Goal: Task Accomplishment & Management: Manage account settings

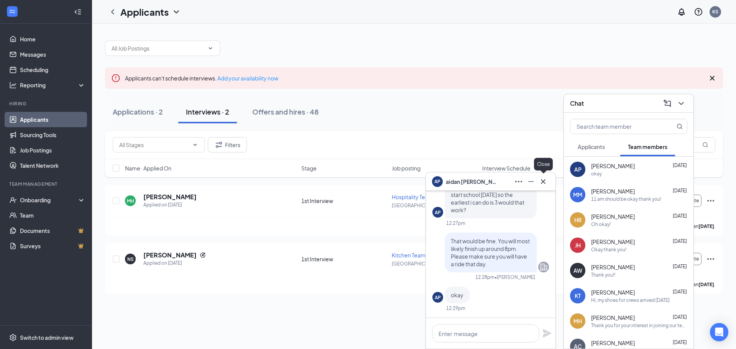
click at [546, 179] on icon "Cross" at bounding box center [543, 181] width 9 height 9
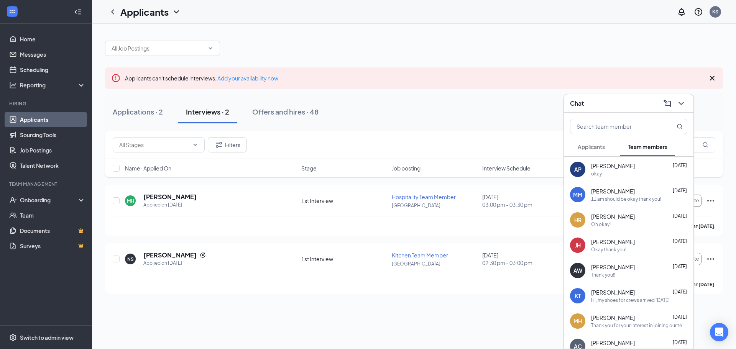
click at [608, 149] on button "Applicants" at bounding box center [591, 146] width 43 height 19
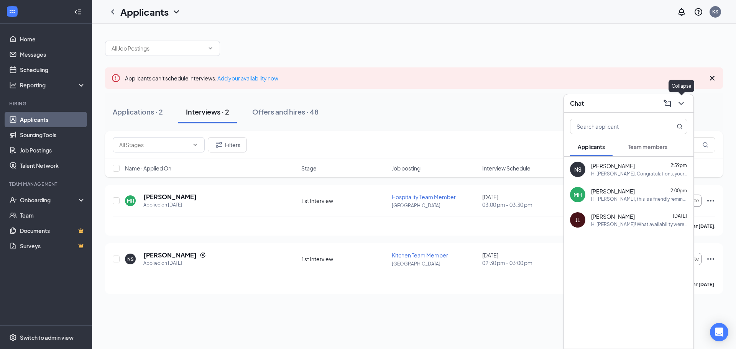
click at [677, 102] on icon "ChevronDown" at bounding box center [681, 103] width 9 height 9
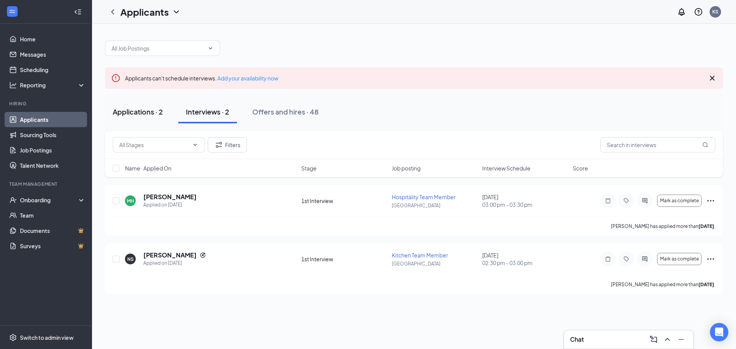
click at [159, 118] on button "Applications · 2" at bounding box center [138, 111] width 66 height 23
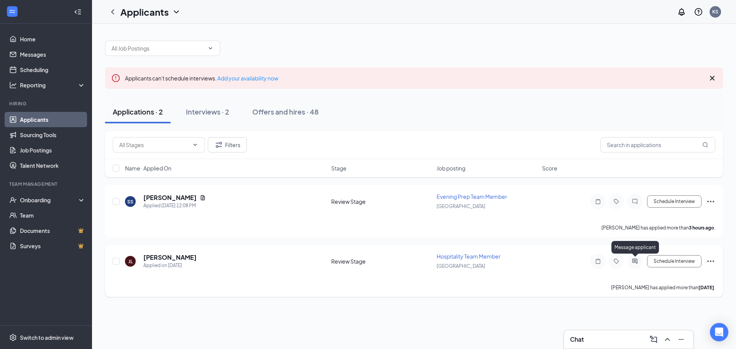
click at [639, 261] on icon "ActiveChat" at bounding box center [634, 261] width 9 height 6
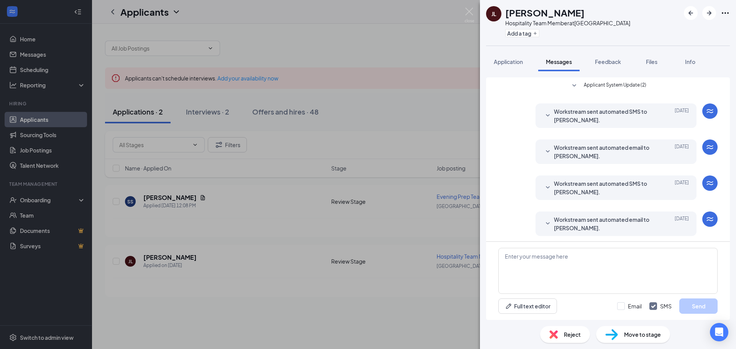
click at [430, 205] on div "[PERSON_NAME] Hospitality Team Member at [GEOGRAPHIC_DATA] Add a tag Applicatio…" at bounding box center [368, 174] width 736 height 349
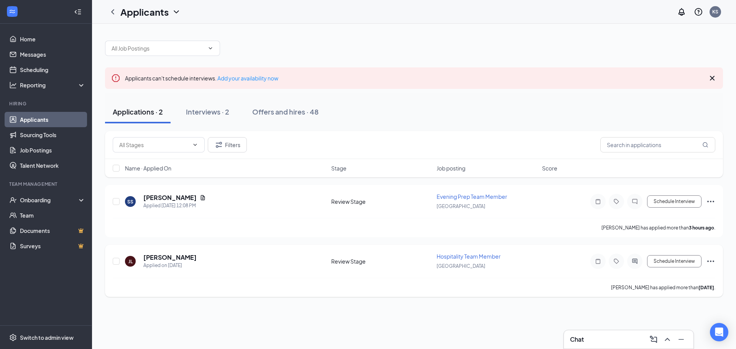
click at [713, 262] on icon "Ellipses" at bounding box center [710, 261] width 9 height 9
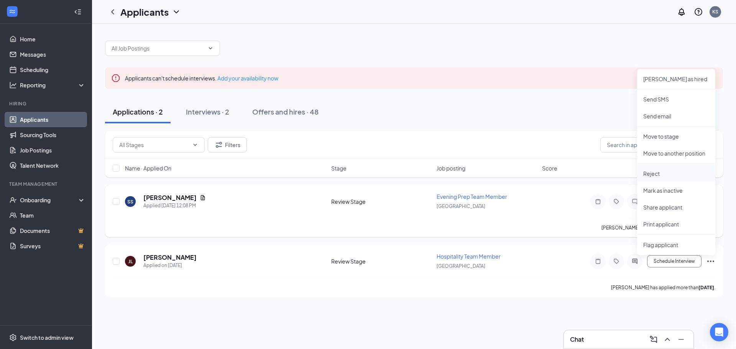
click at [674, 180] on li "Reject" at bounding box center [676, 173] width 78 height 17
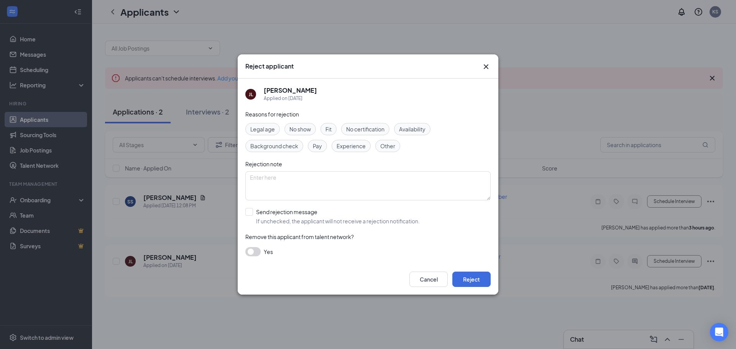
click at [279, 207] on div "Reasons for rejection Legal age No show Fit No certification Availability Backg…" at bounding box center [367, 187] width 245 height 154
click at [286, 209] on input "Send rejection message If unchecked, the applicant will not receive a rejection…" at bounding box center [332, 216] width 174 height 17
checkbox input "true"
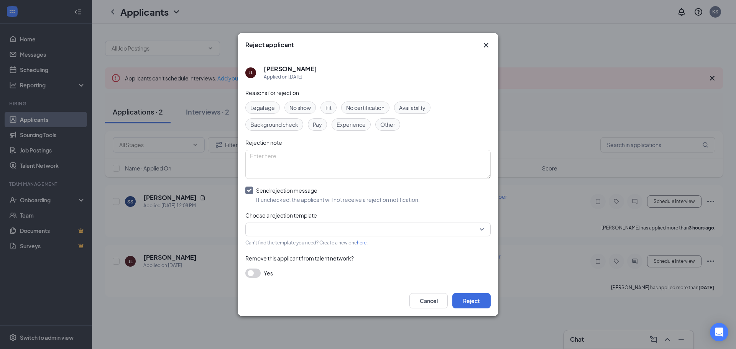
click at [294, 228] on input "search" at bounding box center [365, 229] width 231 height 13
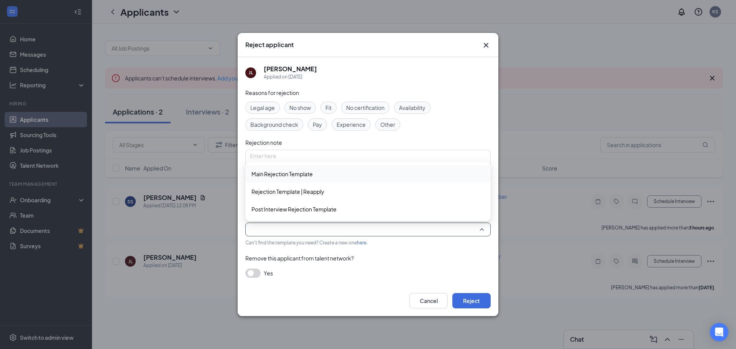
click at [312, 175] on span "Main Rejection Template" at bounding box center [281, 174] width 61 height 8
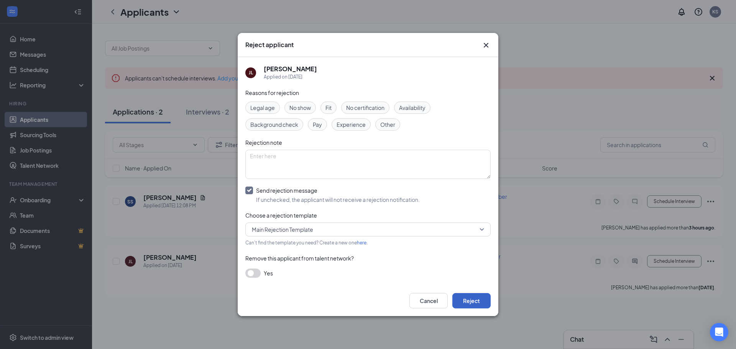
click at [465, 299] on button "Reject" at bounding box center [471, 300] width 38 height 15
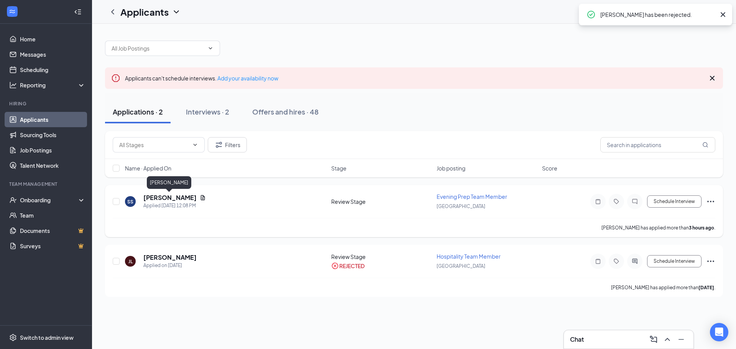
click at [176, 199] on h5 "[PERSON_NAME]" at bounding box center [169, 198] width 53 height 8
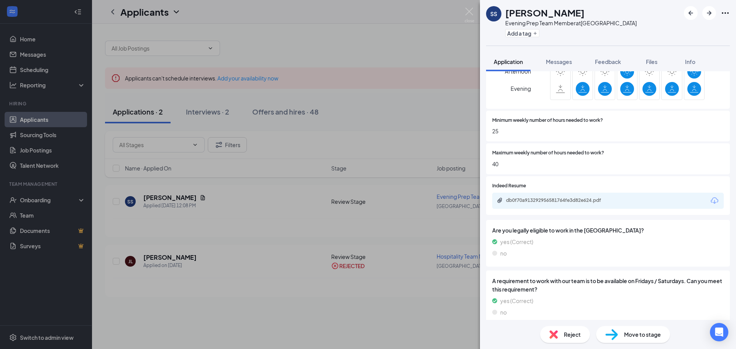
scroll to position [815, 0]
click at [556, 197] on div "db0f70a913292956581764fe3d82e624.pdf" at bounding box center [559, 200] width 107 height 6
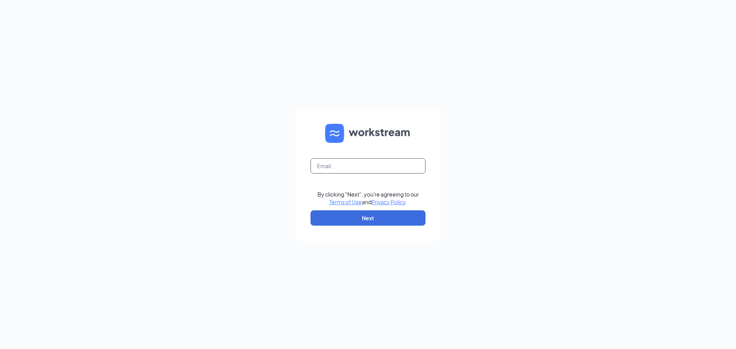
click at [359, 161] on input "text" at bounding box center [368, 165] width 115 height 15
type input "kaitlinspallone@gmail.com"
click at [396, 211] on button "Next" at bounding box center [368, 217] width 115 height 15
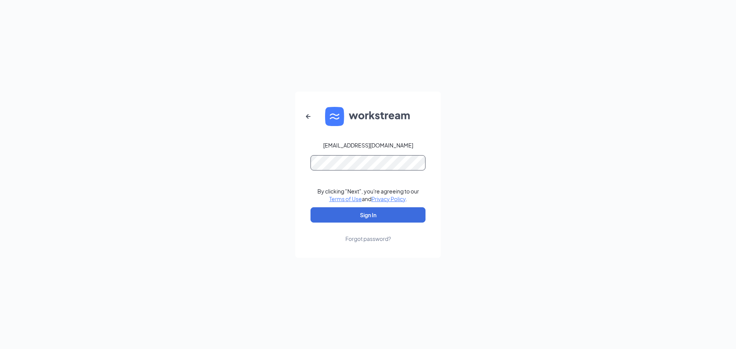
click at [311, 207] on button "Sign In" at bounding box center [368, 214] width 115 height 15
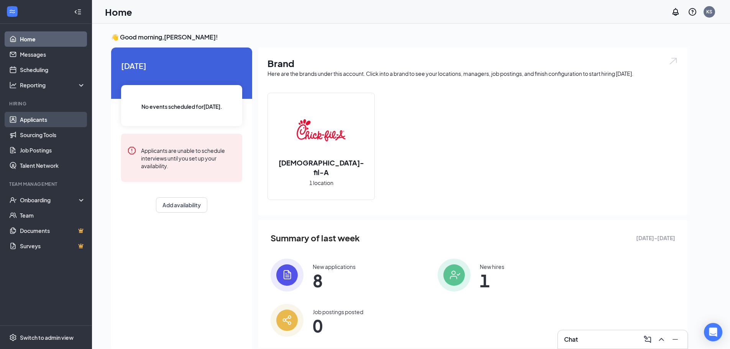
click at [36, 120] on link "Applicants" at bounding box center [53, 119] width 66 height 15
